Goal: Communication & Community: Answer question/provide support

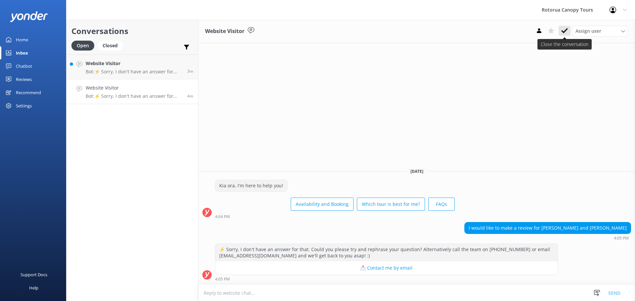
click at [569, 33] on button at bounding box center [565, 31] width 12 height 10
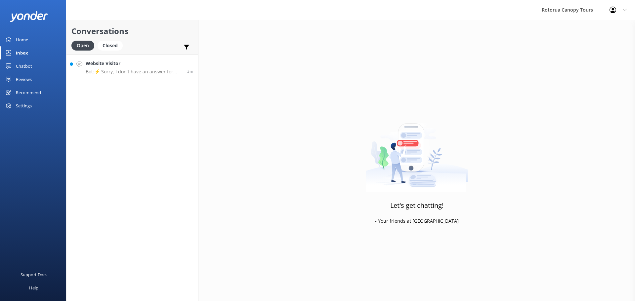
click at [138, 75] on link "Website Visitor Bot: ⚡ Sorry, I don't have an answer for that. Could you please…" at bounding box center [132, 67] width 132 height 25
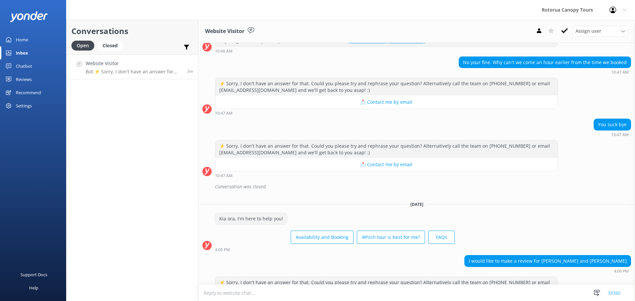
scroll to position [171, 0]
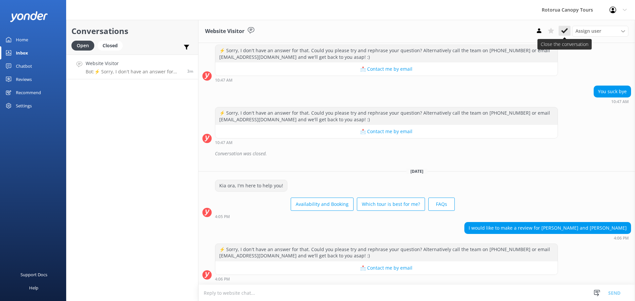
click at [564, 30] on icon at bounding box center [564, 30] width 7 height 7
